Goal: Check status: Check status

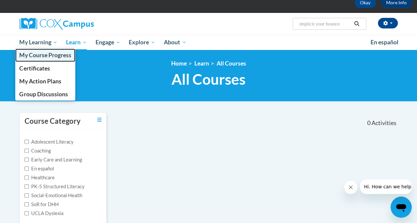
click at [57, 56] on span "My Course Progress" at bounding box center [45, 55] width 52 height 7
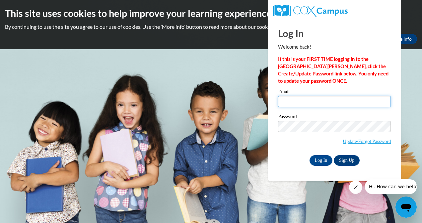
click at [298, 96] on input "Email" at bounding box center [334, 101] width 113 height 11
type input "zynishaallen1996@gmail.com"
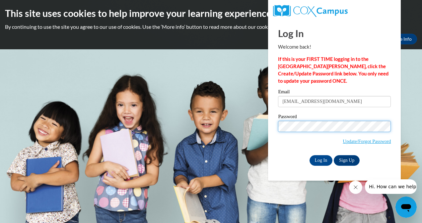
click at [309, 155] on input "Log In" at bounding box center [320, 160] width 23 height 11
